Goal: Task Accomplishment & Management: Use online tool/utility

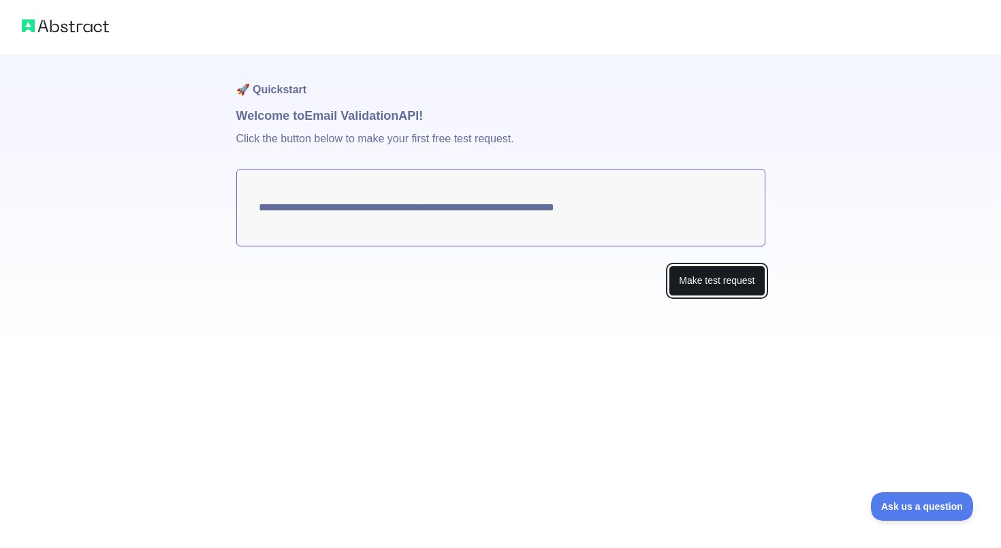
click at [697, 279] on button "Make test request" at bounding box center [717, 281] width 96 height 31
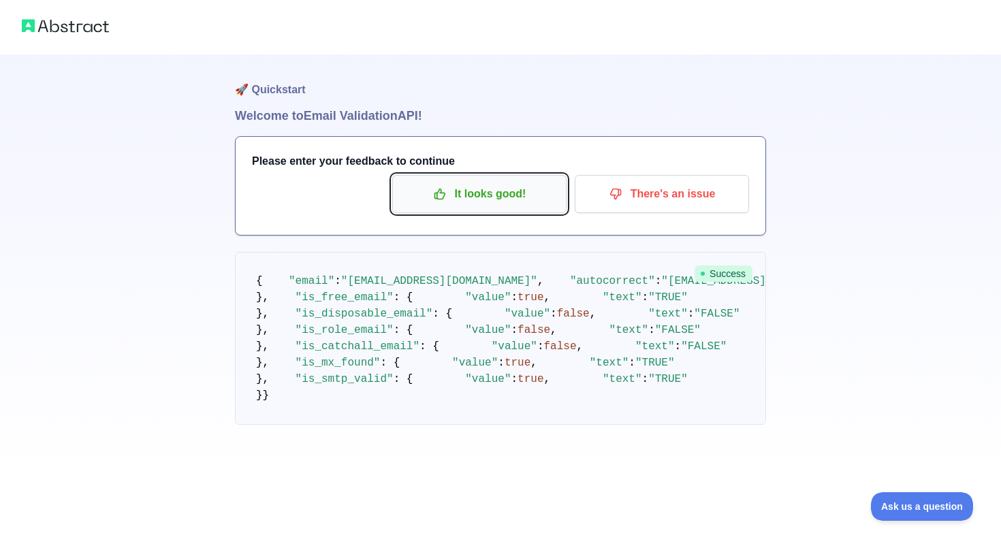
click at [522, 200] on p "It looks good!" at bounding box center [480, 194] width 154 height 23
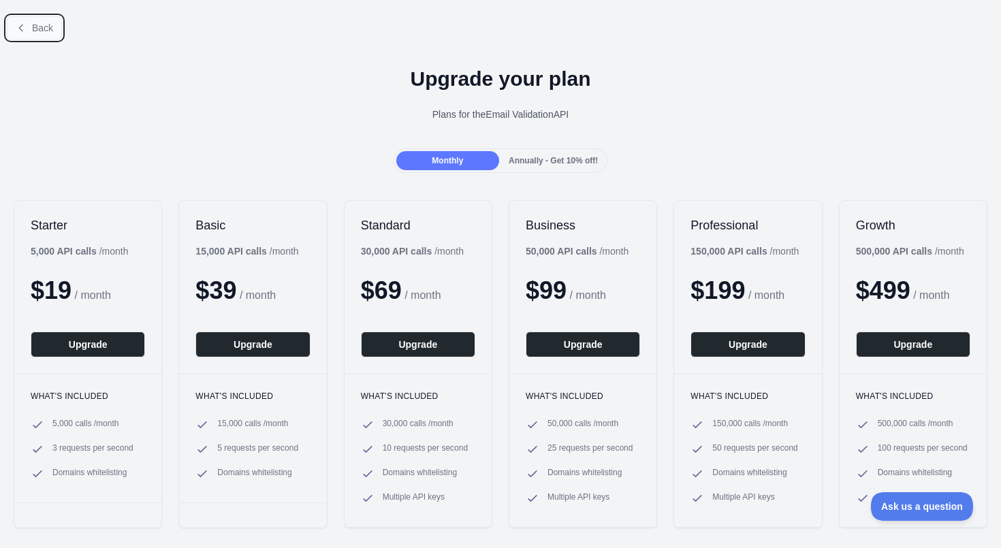
click at [46, 30] on span "Back" at bounding box center [42, 27] width 21 height 11
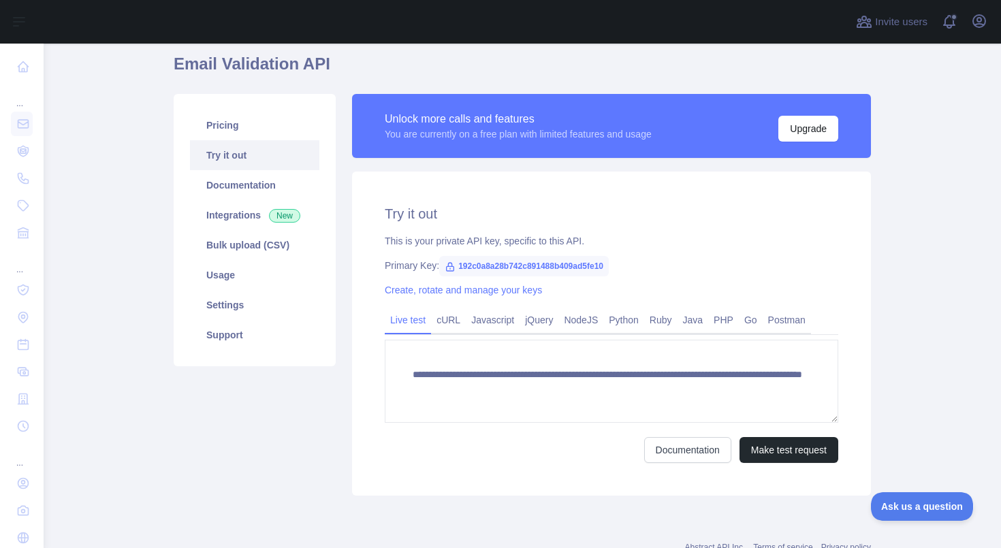
scroll to position [52, 0]
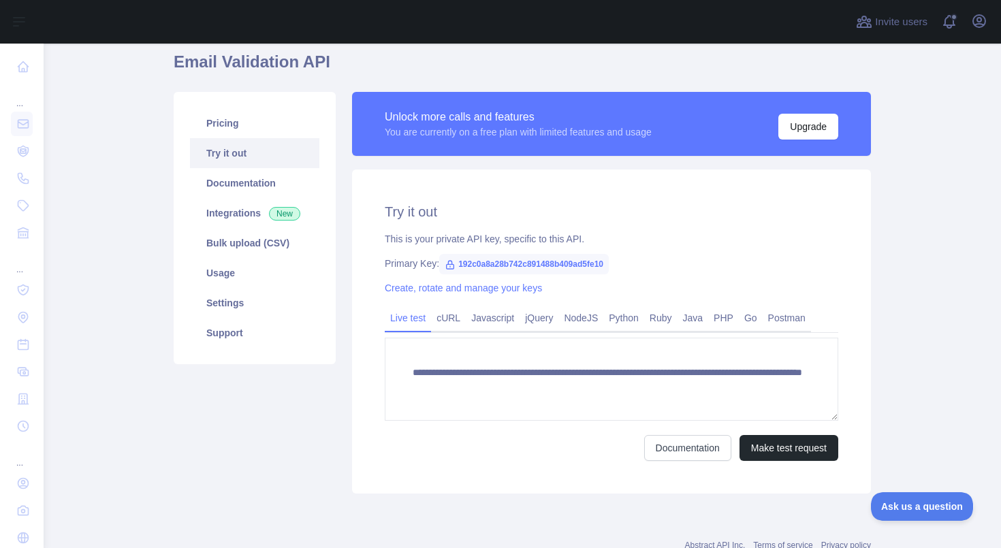
click at [522, 262] on span "192c0a8a28b742c891488b409ad5fe10" at bounding box center [524, 264] width 170 height 20
click at [451, 266] on icon at bounding box center [450, 265] width 11 height 11
click at [460, 266] on span "192c0a8a28b742c891488b409ad5fe10" at bounding box center [524, 264] width 170 height 20
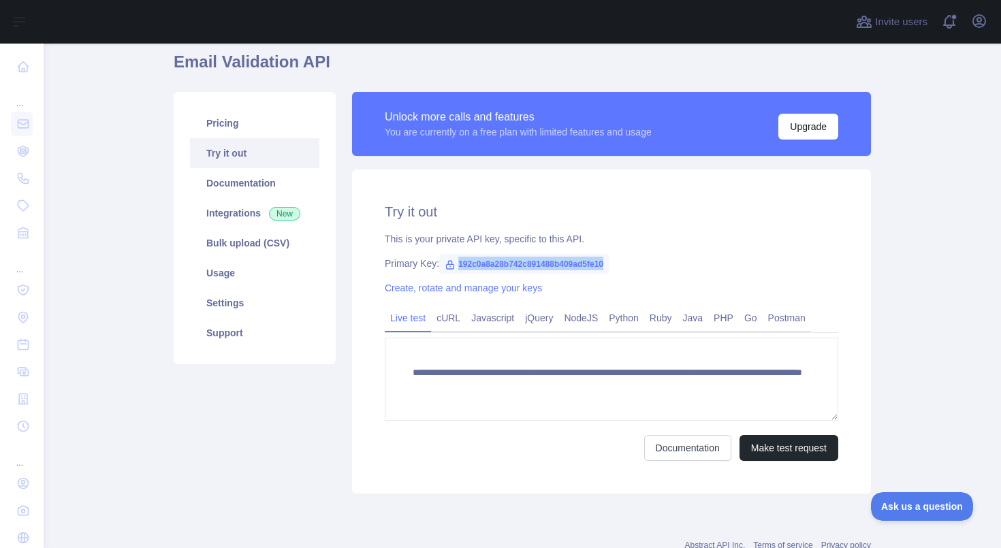
copy span "192c0a8a28b742c891488b409ad5fe10"
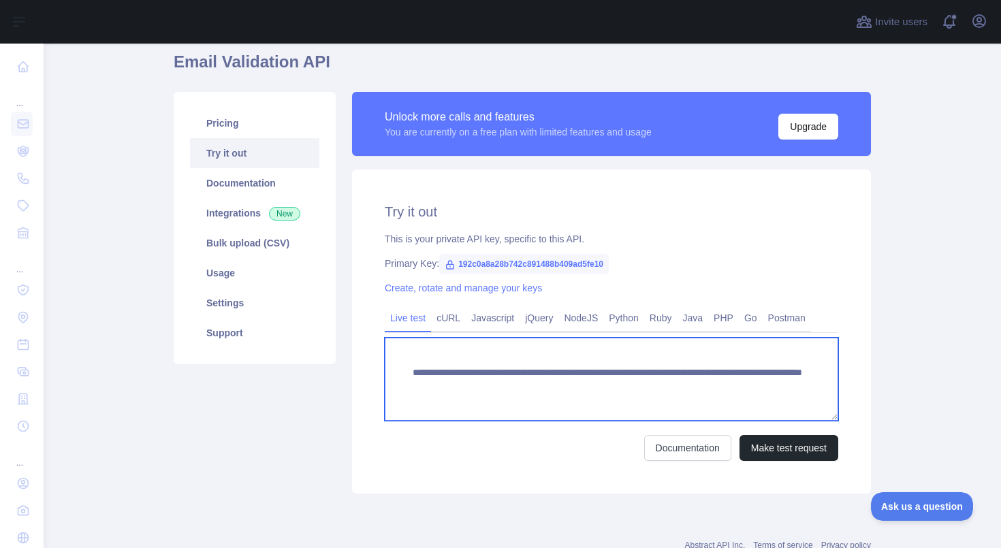
drag, startPoint x: 786, startPoint y: 392, endPoint x: 574, endPoint y: 392, distance: 211.8
click at [574, 392] on textarea "**********" at bounding box center [612, 379] width 454 height 83
click at [567, 380] on textarea "**********" at bounding box center [612, 379] width 454 height 83
click at [610, 371] on textarea "**********" at bounding box center [612, 379] width 454 height 83
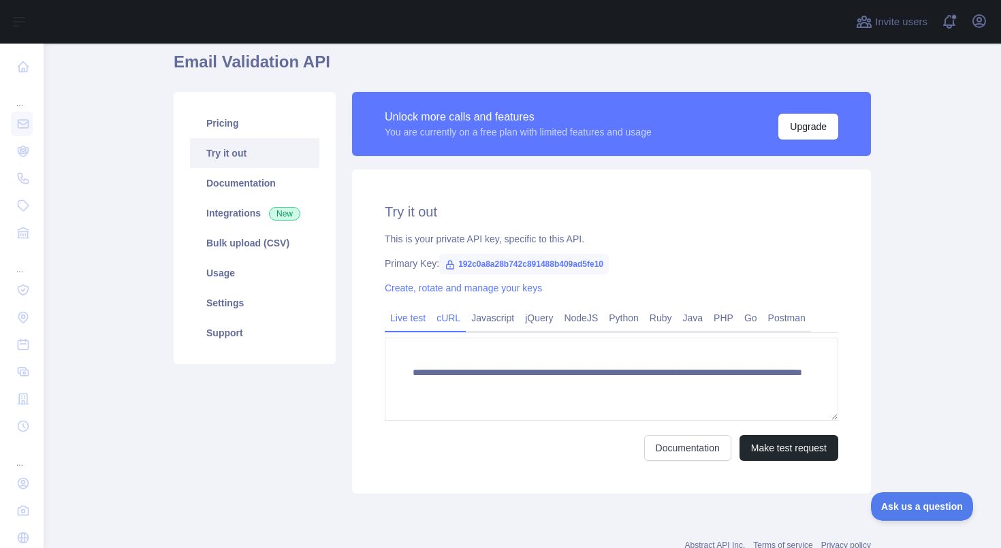
click at [464, 322] on link "cURL" at bounding box center [448, 318] width 35 height 22
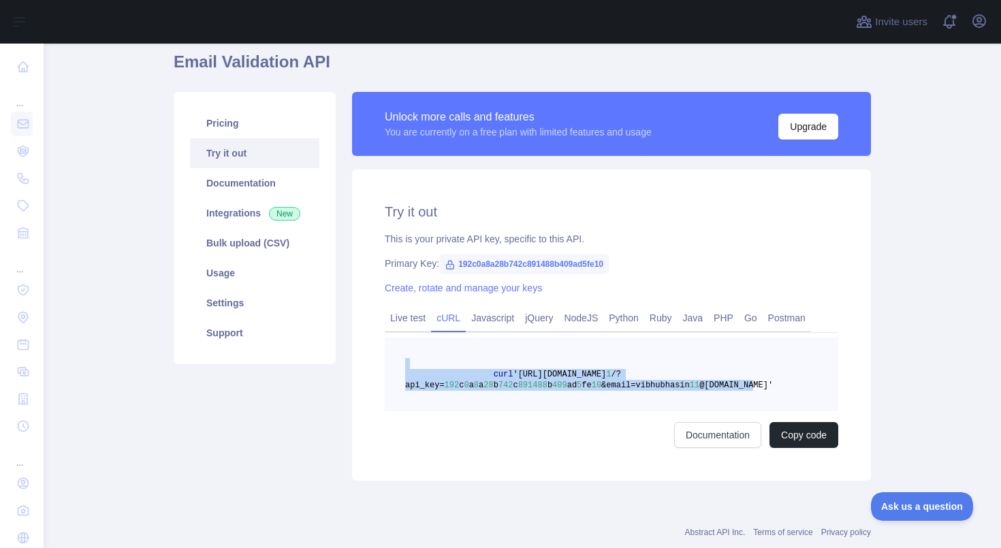
drag, startPoint x: 760, startPoint y: 384, endPoint x: 502, endPoint y: 367, distance: 258.7
click at [502, 367] on pre "curl '[URL][DOMAIN_NAME] 1 /?api_key= 192 c 0 a 8 a 28 b 742 c 891488 b 409 ad …" at bounding box center [612, 375] width 454 height 74
copy code "curl '[URL][DOMAIN_NAME] 1 /?api_key= 192 c 0 a 8 a 28 b 742 c 891488 b 409 ad …"
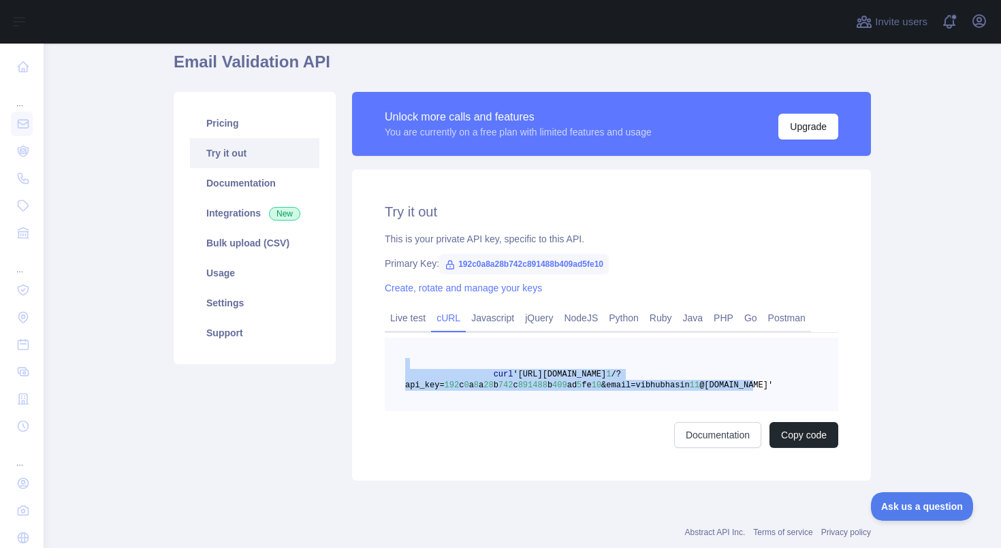
copy code "curl '[URL][DOMAIN_NAME] 1 /?api_key= 192 c 0 a 8 a 28 b 742 c 891488 b 409 ad …"
